Goal: Information Seeking & Learning: Learn about a topic

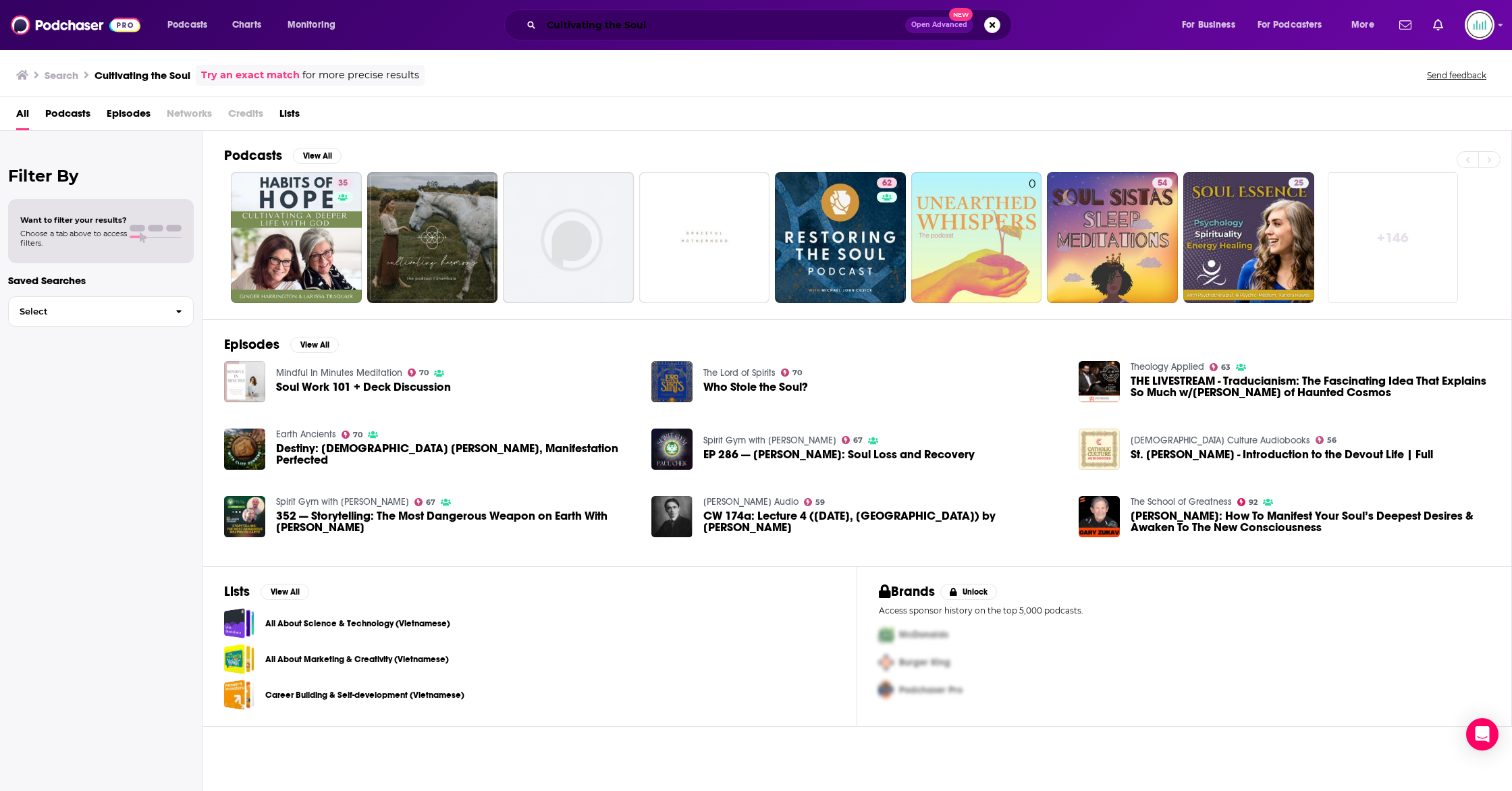
click at [605, 21] on input "Cultivating the Soul" at bounding box center [723, 25] width 364 height 22
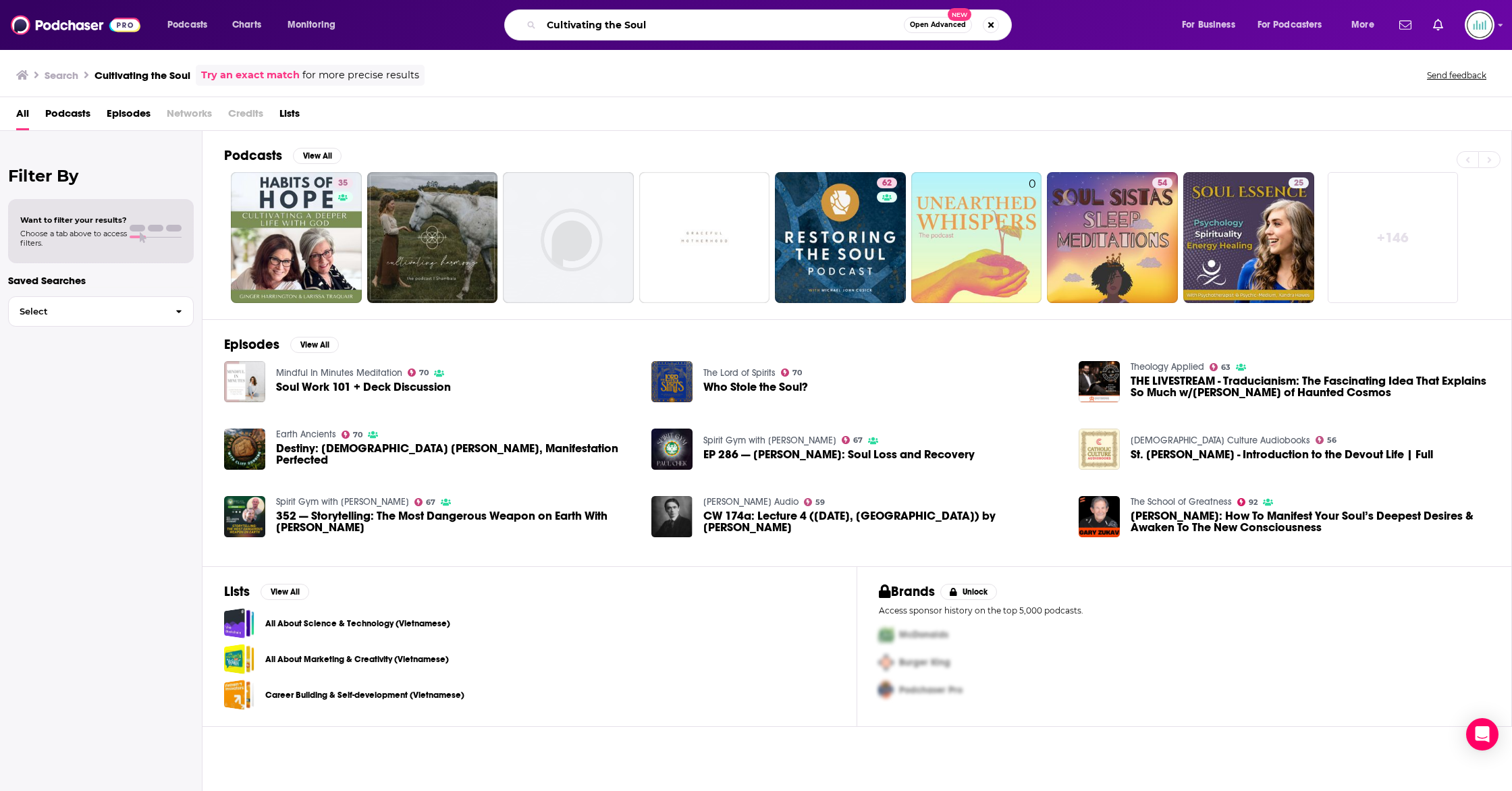
click at [605, 21] on input "Cultivating the Soul" at bounding box center [723, 25] width 363 height 22
paste input "Synergos Cultivate the Soul: Stories of Purpose-Driven Philanthropy"
type input "Synergos Cultivate the Soul: Stories of Purpose-Driven Philanthropy"
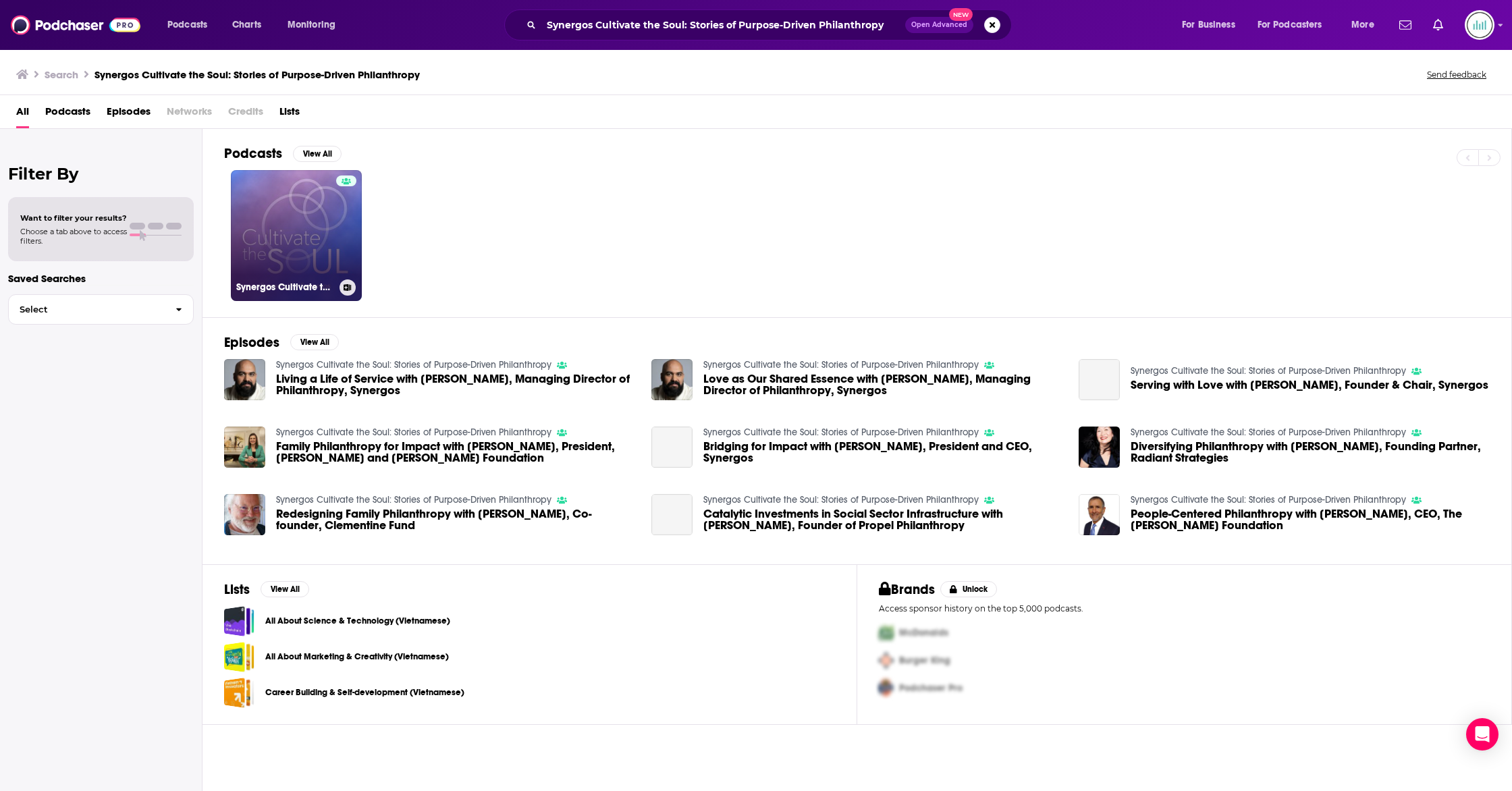
click at [312, 226] on link "Synergos Cultivate the Soul: Stories of Purpose-Driven Philanthropy" at bounding box center [296, 235] width 131 height 131
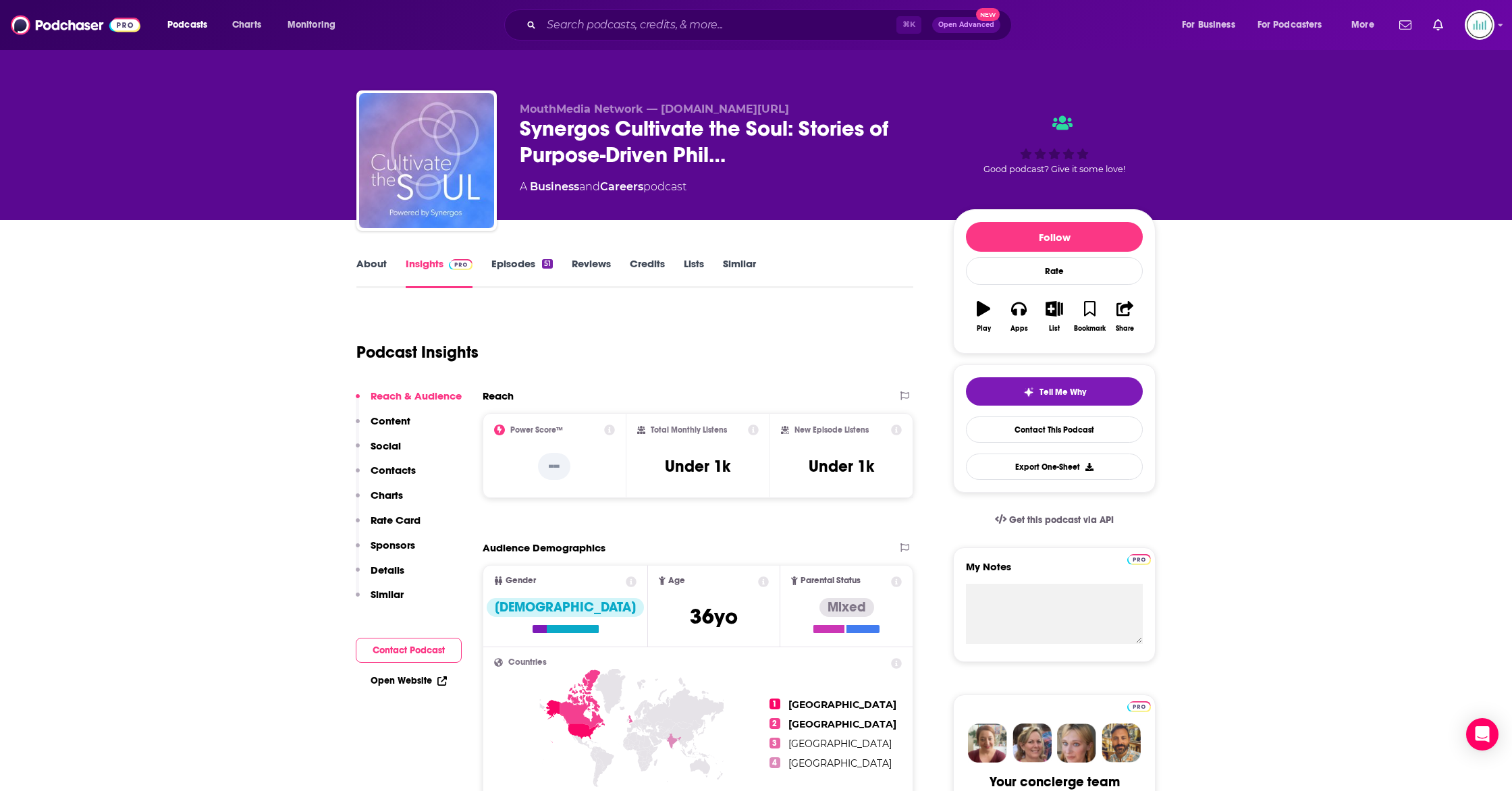
scroll to position [1, 0]
